Goal: Navigation & Orientation: Go to known website

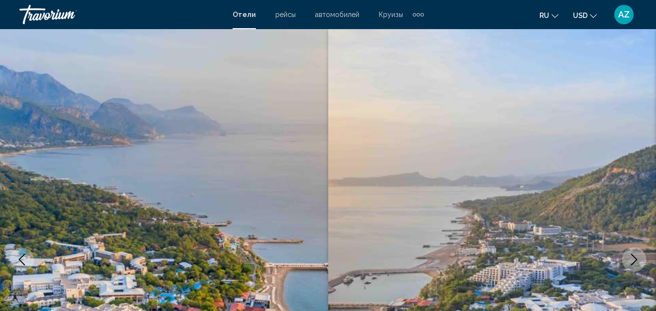
click at [61, 17] on div "Travorium" at bounding box center [67, 14] width 97 height 19
